Goal: Task Accomplishment & Management: Use online tool/utility

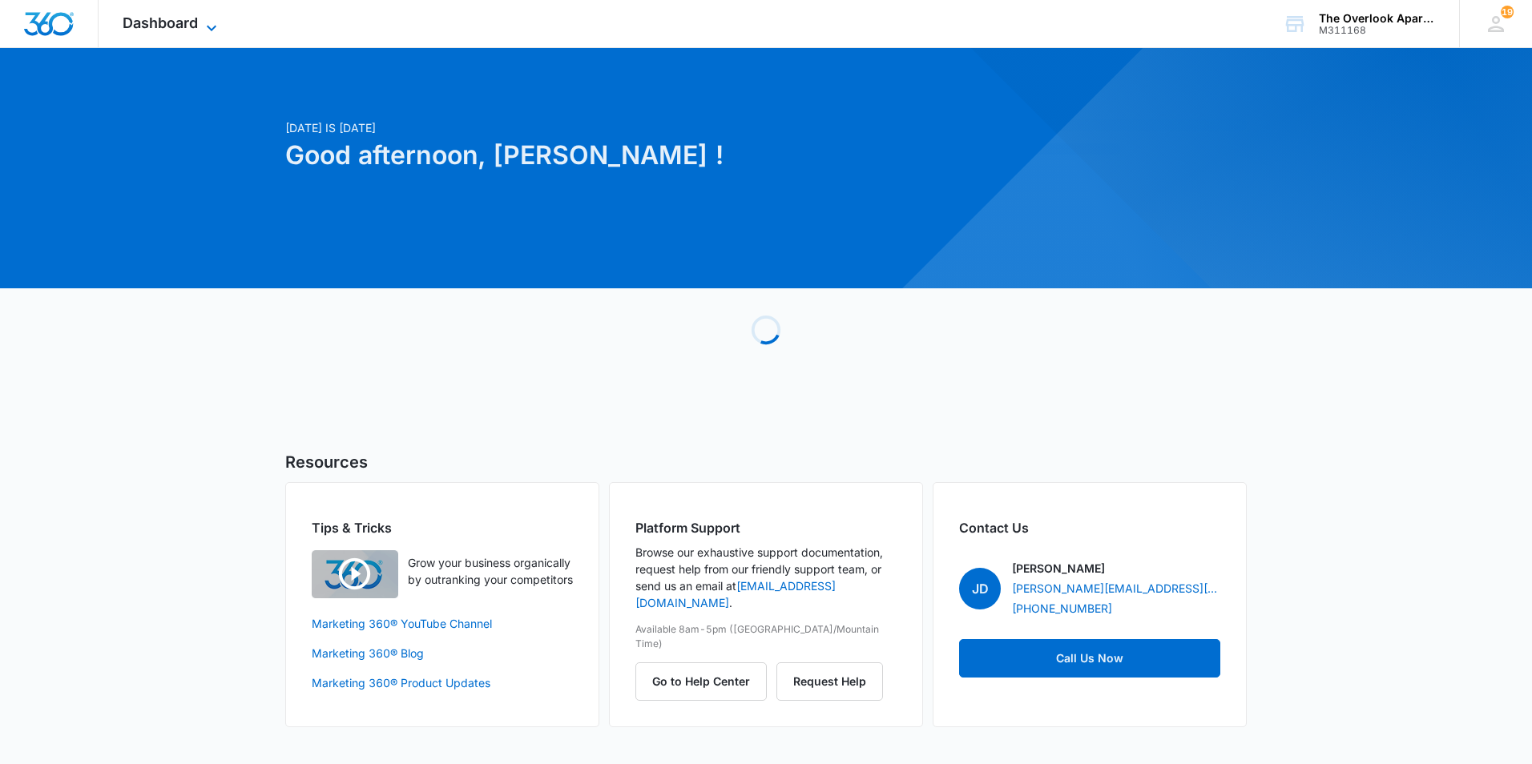
click at [166, 18] on span "Dashboard" at bounding box center [160, 22] width 75 height 17
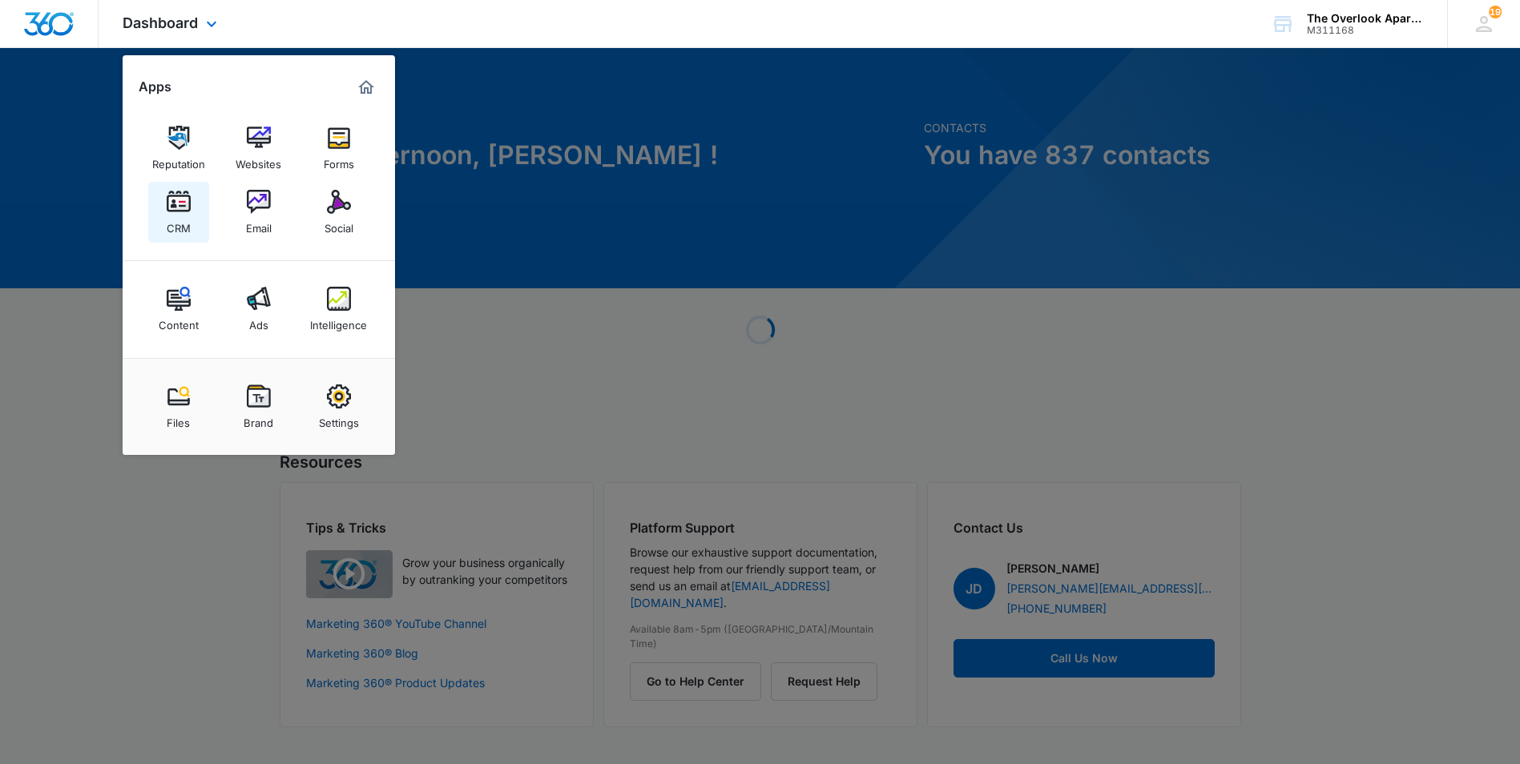
click at [176, 200] on img at bounding box center [179, 202] width 24 height 24
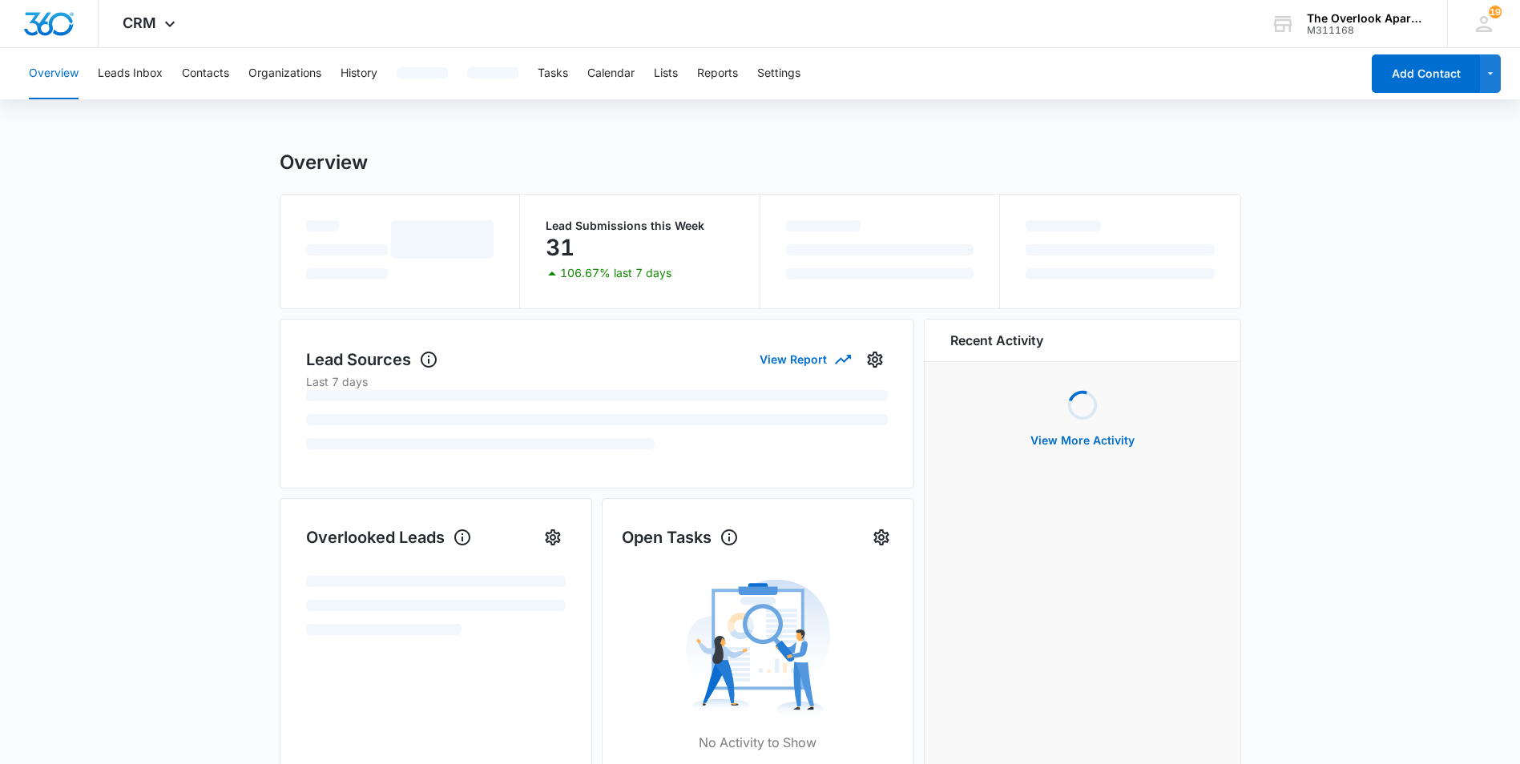
click at [199, 75] on button "Contacts" at bounding box center [205, 73] width 47 height 51
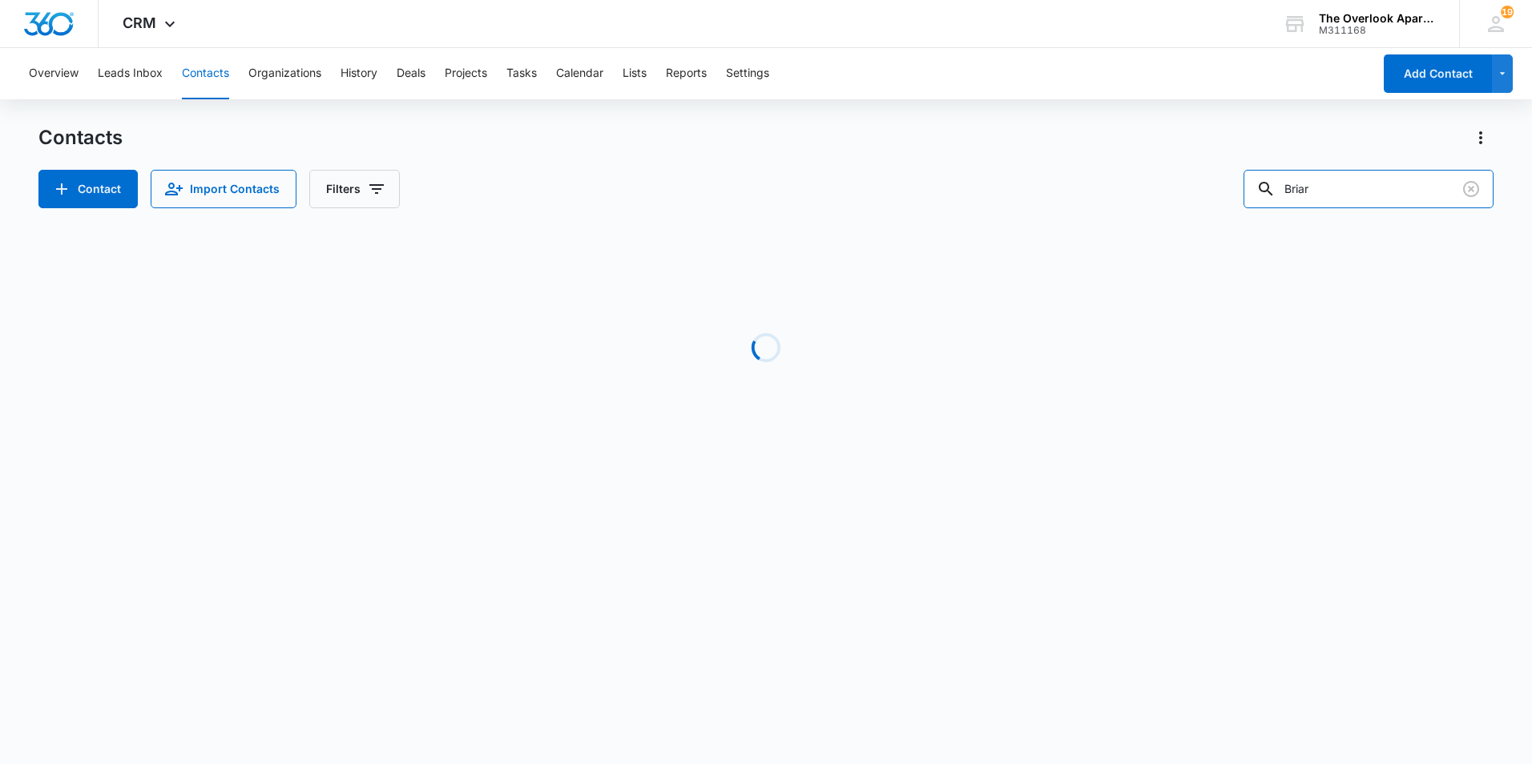
drag, startPoint x: 1107, startPoint y: 209, endPoint x: 1002, endPoint y: 208, distance: 105.0
click at [1002, 209] on div "Contacts Contact Import Contacts Filters Briar Loading No Results" at bounding box center [765, 306] width 1455 height 362
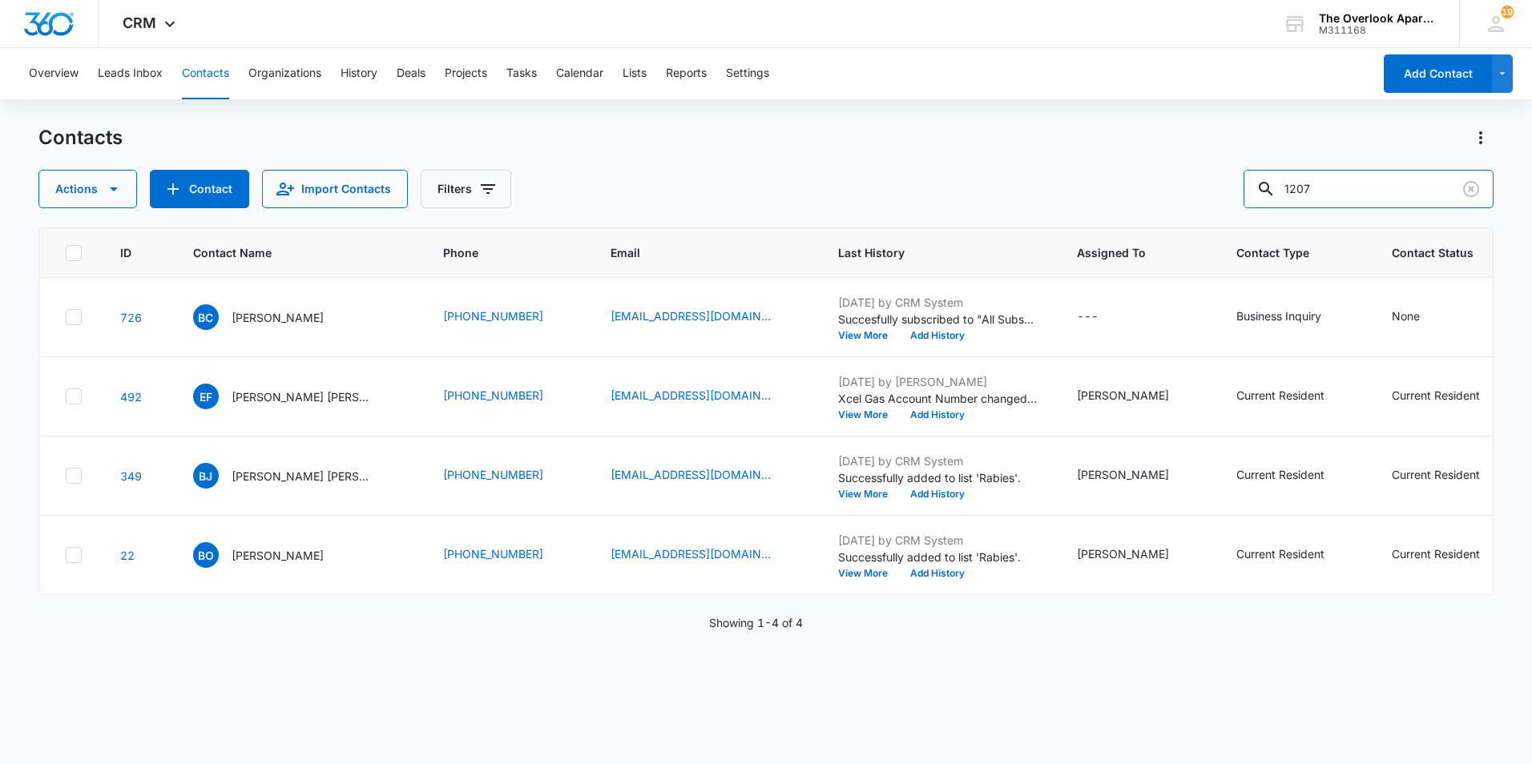
type input "1207"
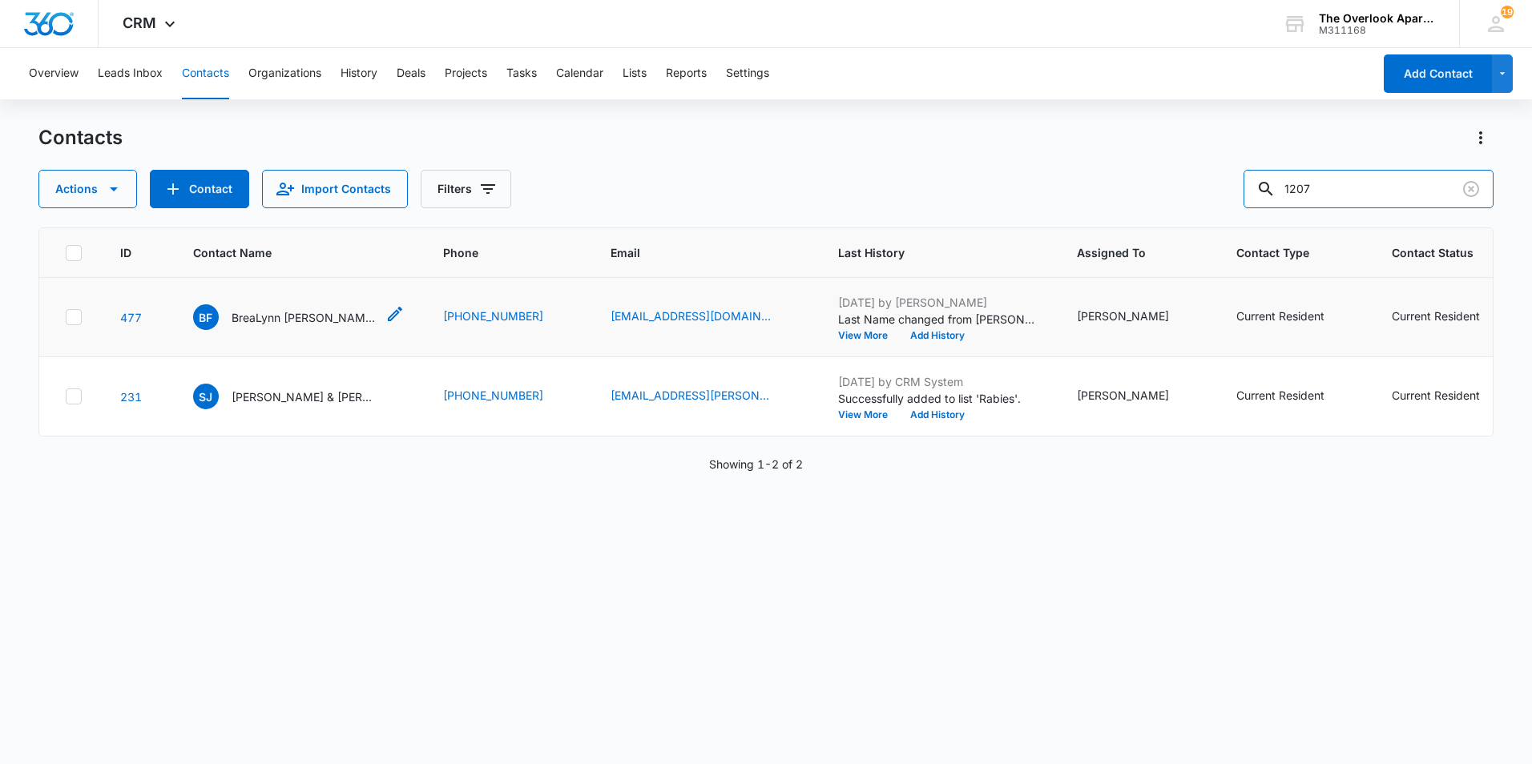
click at [282, 326] on p "BreaLynn [PERSON_NAME] & [PERSON_NAME] & [PERSON_NAME]" at bounding box center [304, 317] width 144 height 17
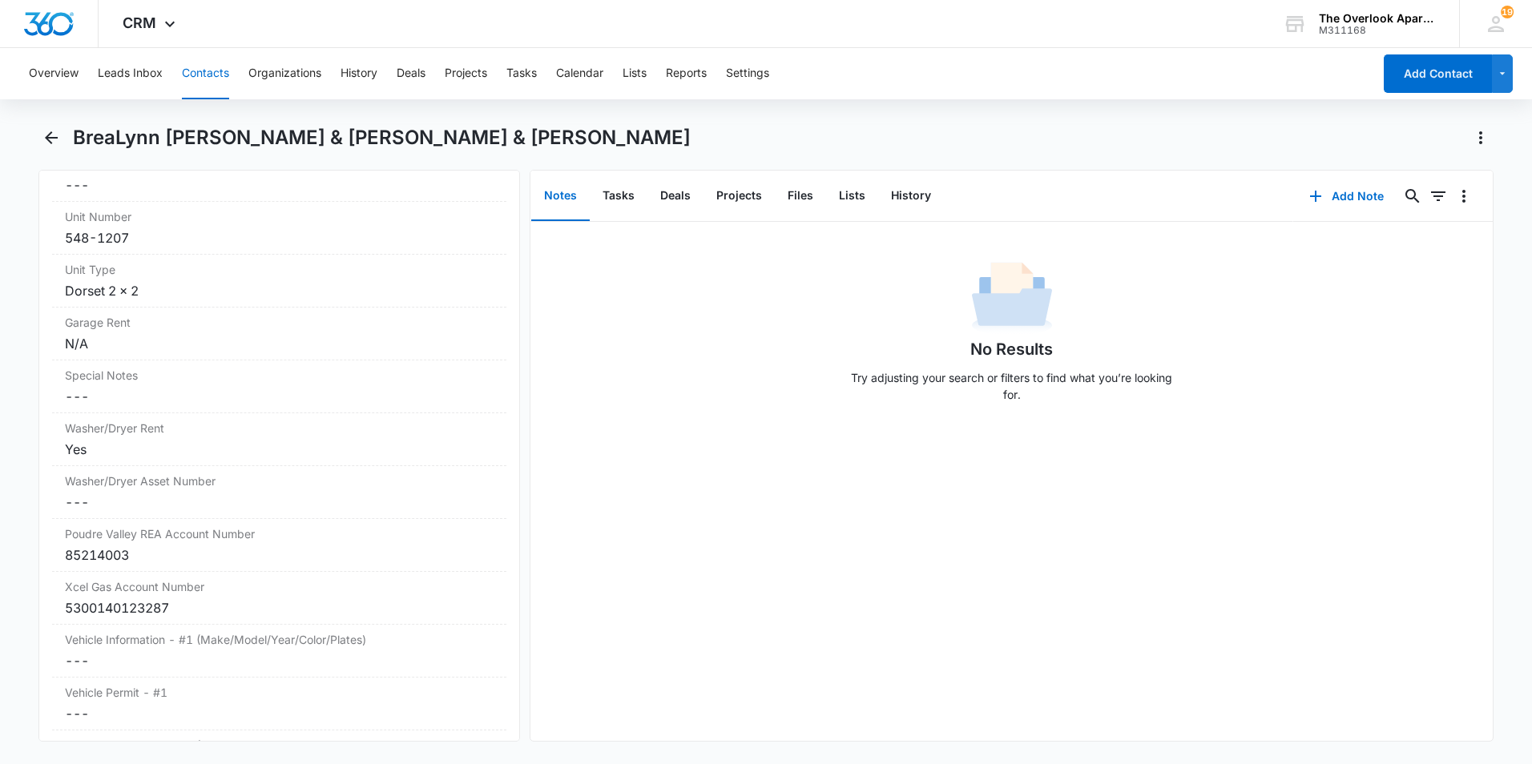
scroll to position [981, 0]
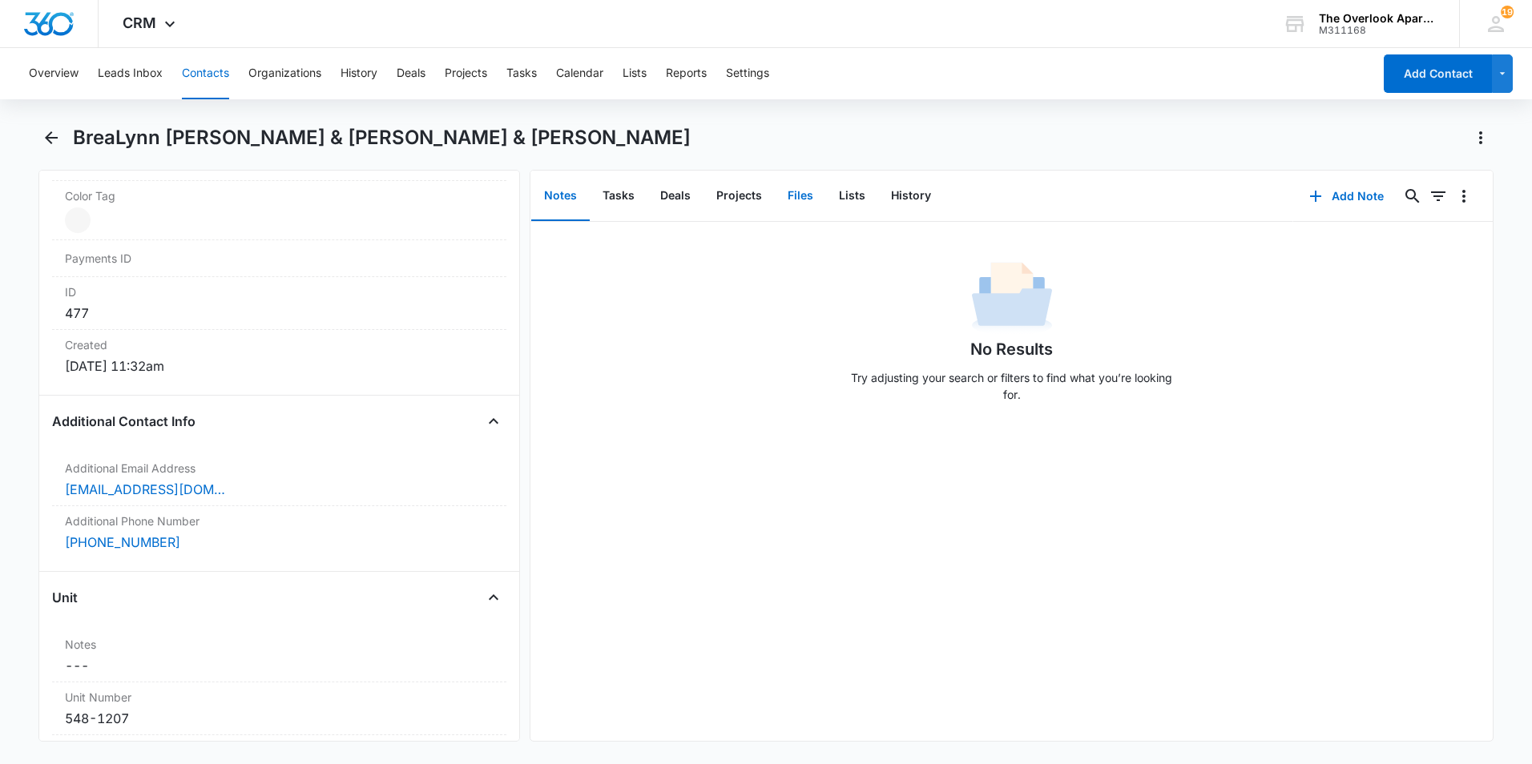
click at [816, 195] on button "Files" at bounding box center [800, 196] width 51 height 50
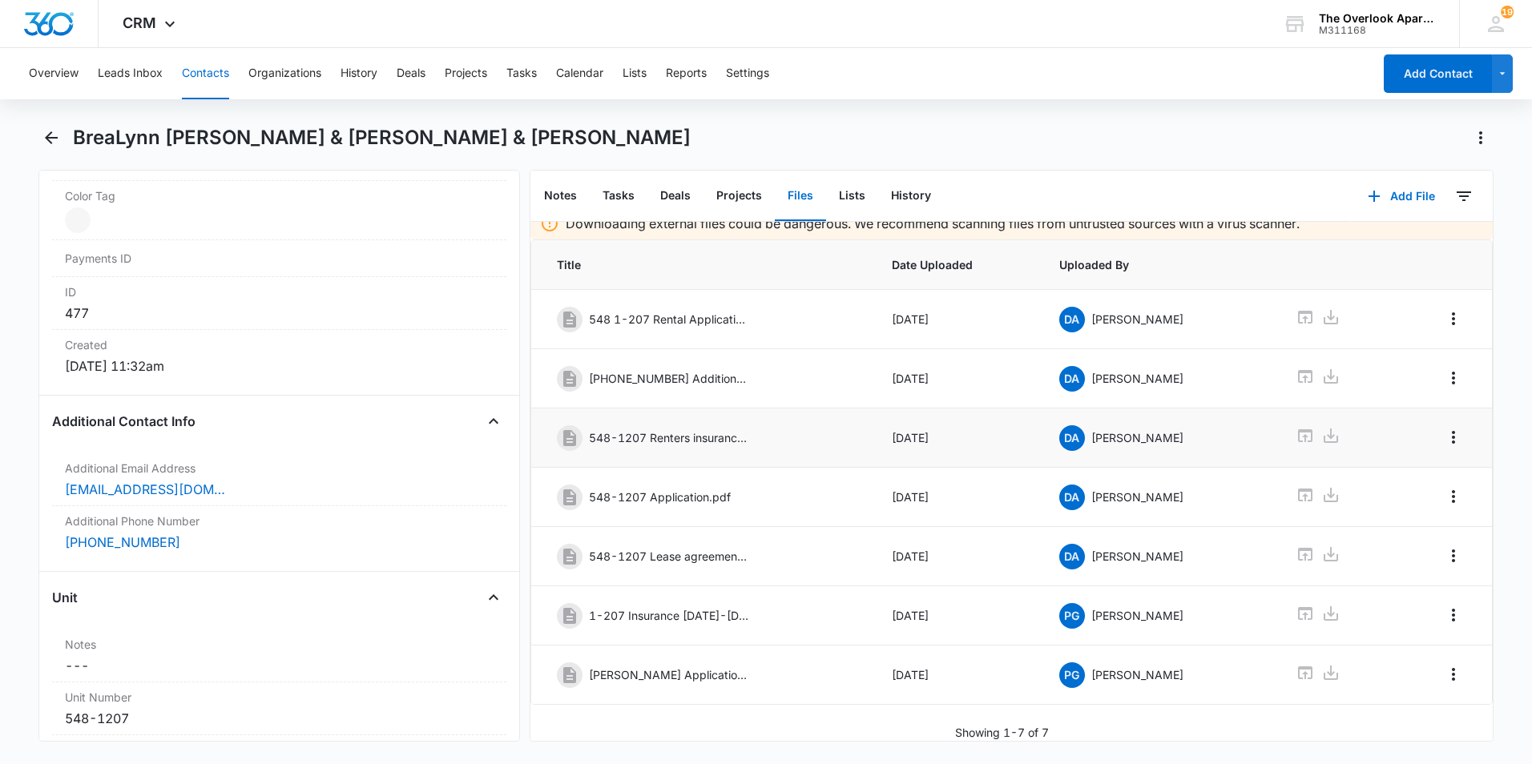
scroll to position [26, 0]
click at [1305, 664] on icon at bounding box center [1305, 673] width 19 height 19
click at [50, 143] on icon "Back" at bounding box center [51, 137] width 13 height 13
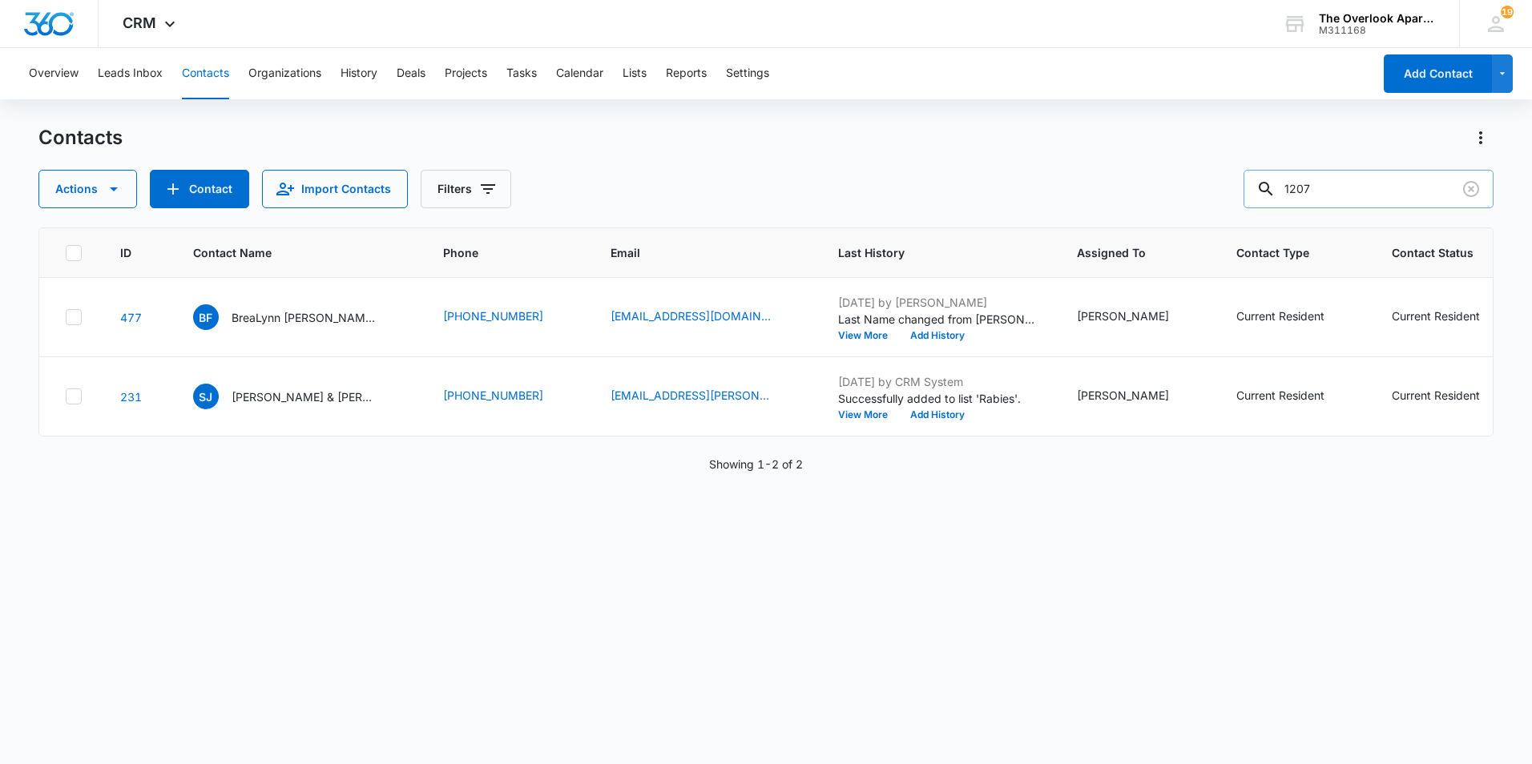
drag, startPoint x: 1236, startPoint y: 195, endPoint x: 1425, endPoint y: 204, distance: 189.3
click at [1148, 197] on div "Actions Contact Import Contacts Filters 1207" at bounding box center [765, 189] width 1455 height 38
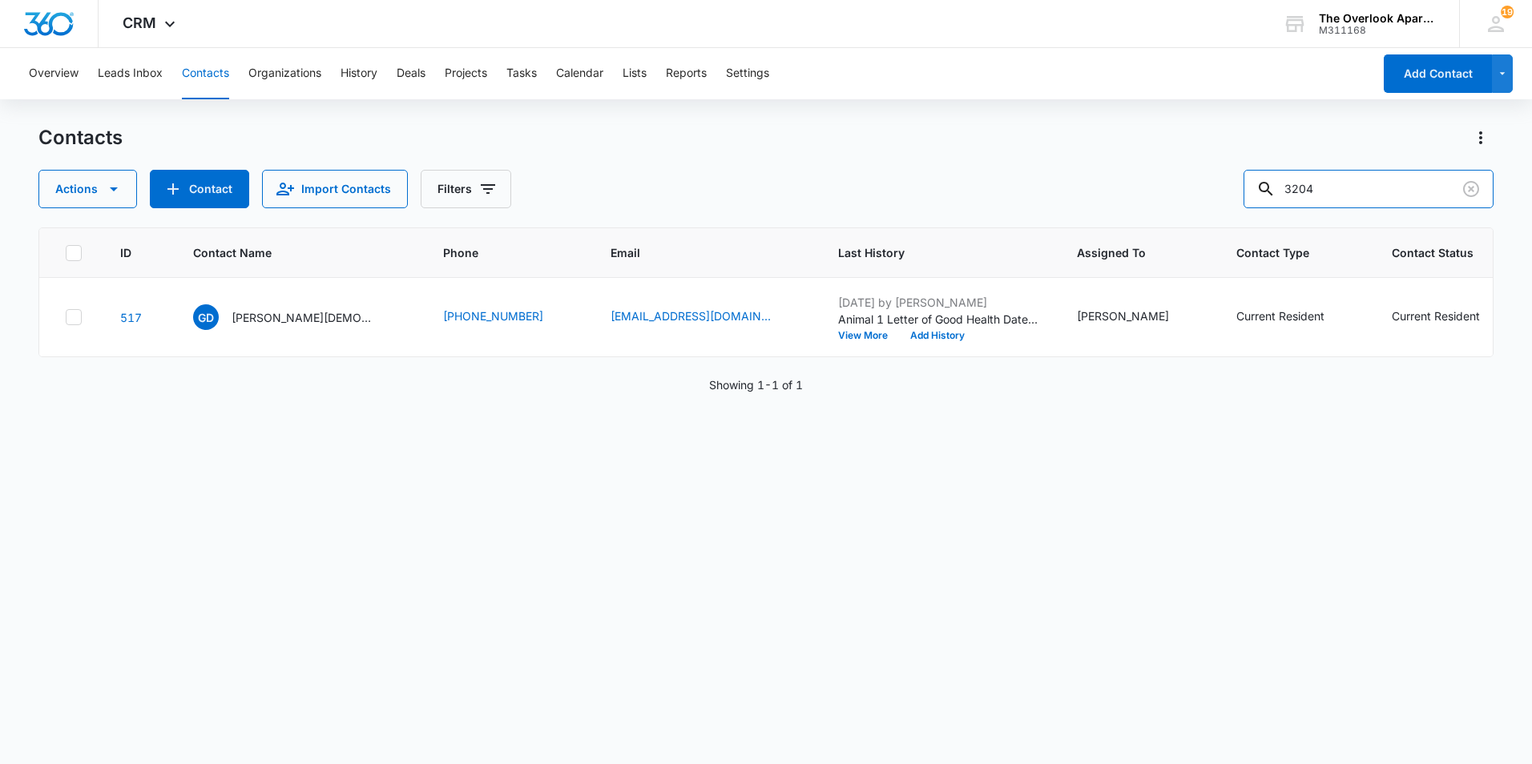
drag, startPoint x: 1373, startPoint y: 178, endPoint x: 965, endPoint y: 168, distance: 408.0
click at [965, 168] on div "Contacts Actions Contact Import Contacts Filters 3204" at bounding box center [765, 166] width 1455 height 83
drag, startPoint x: 1333, startPoint y: 151, endPoint x: 1369, endPoint y: 198, distance: 58.3
click at [1329, 167] on div "Contacts Actions Contact Import Contacts Filters 9208" at bounding box center [765, 166] width 1455 height 83
drag, startPoint x: 1345, startPoint y: 187, endPoint x: 1120, endPoint y: 187, distance: 224.4
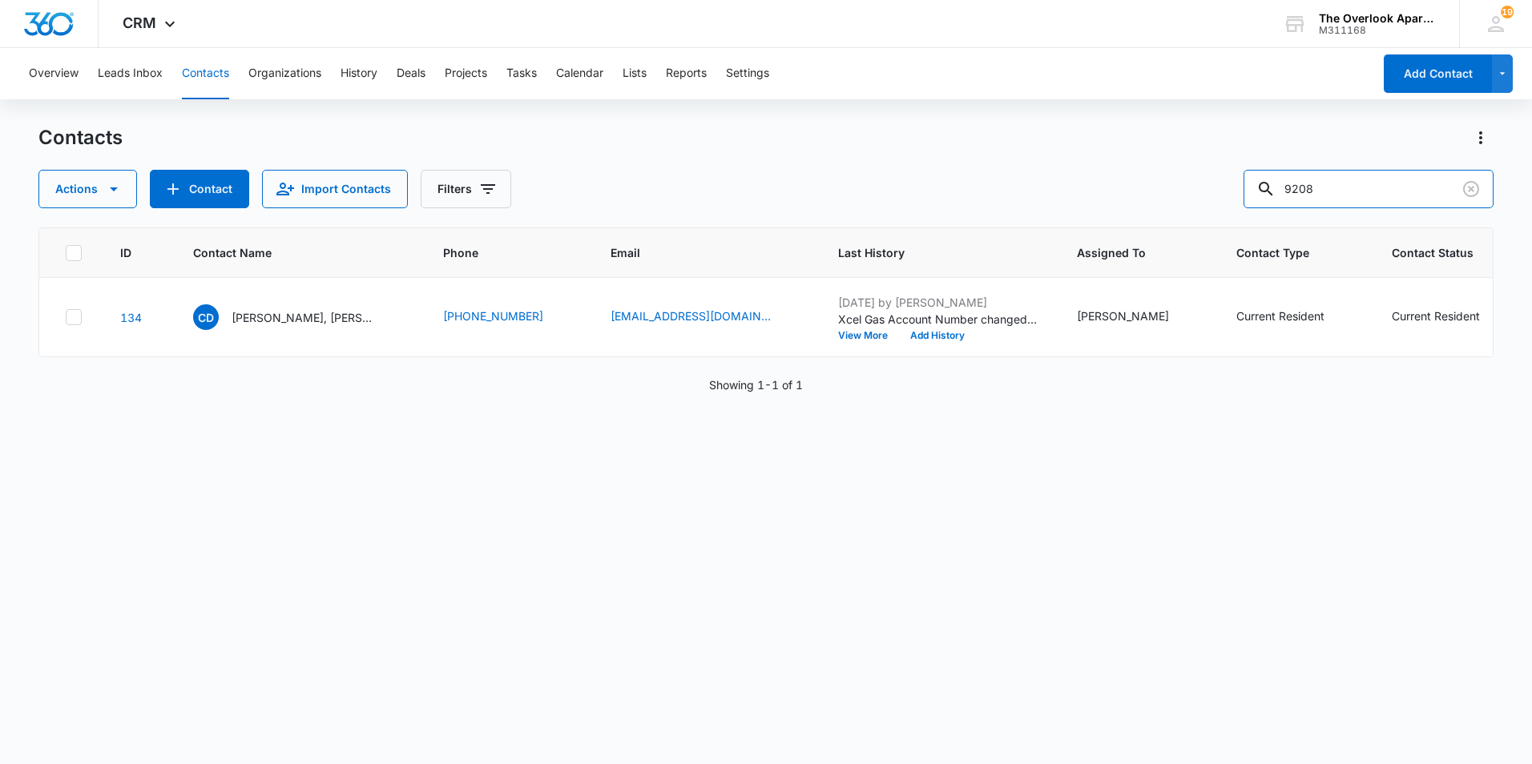
click at [1133, 185] on div "Actions Contact Import Contacts Filters 9208" at bounding box center [765, 189] width 1455 height 38
type input "1"
